Goal: Information Seeking & Learning: Find specific fact

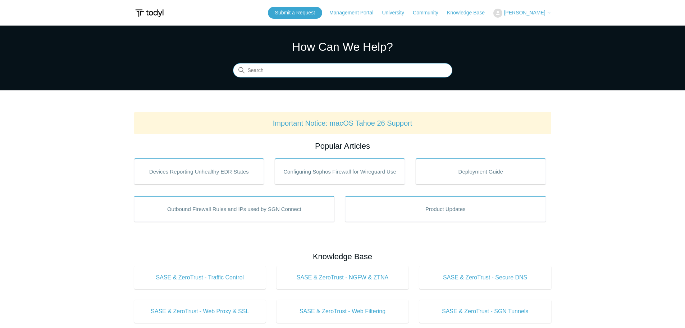
click at [320, 73] on input "Search" at bounding box center [342, 70] width 219 height 14
type input "where do I find the installation key"
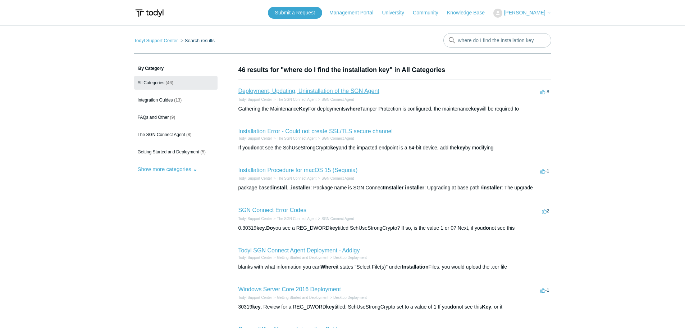
click at [317, 92] on link "Deployment, Updating, Uninstallation of the SGN Agent" at bounding box center [308, 91] width 141 height 6
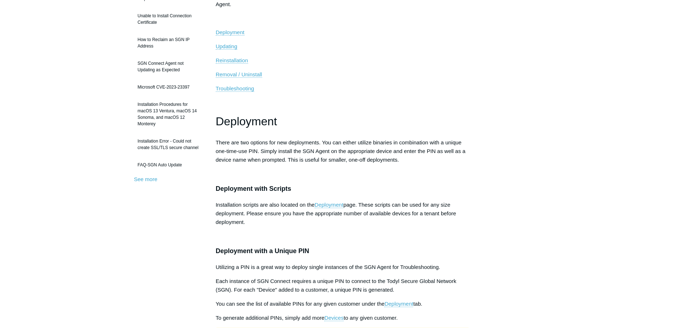
scroll to position [144, 0]
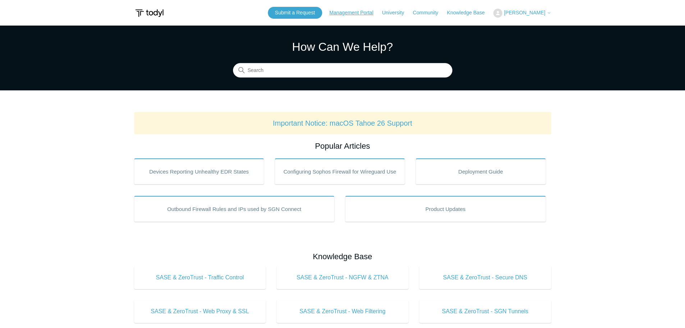
click at [359, 13] on link "Management Portal" at bounding box center [354, 13] width 51 height 8
